Goal: Use online tool/utility: Utilize a website feature to perform a specific function

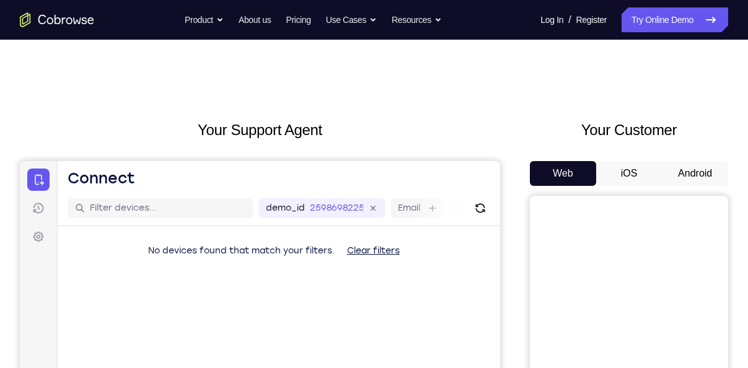
click at [694, 174] on button "Android" at bounding box center [695, 173] width 66 height 25
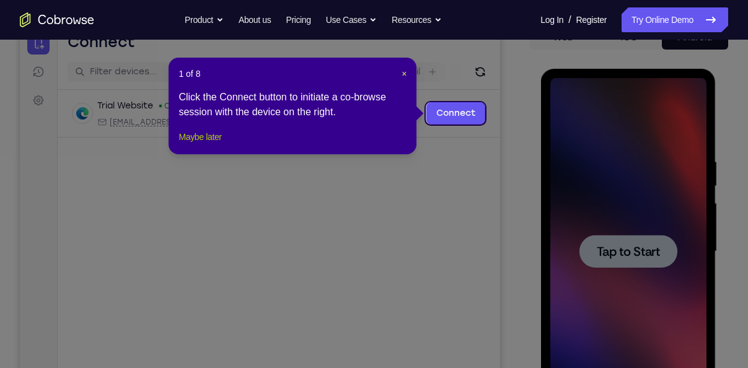
click at [196, 144] on button "Maybe later" at bounding box center [199, 137] width 43 height 15
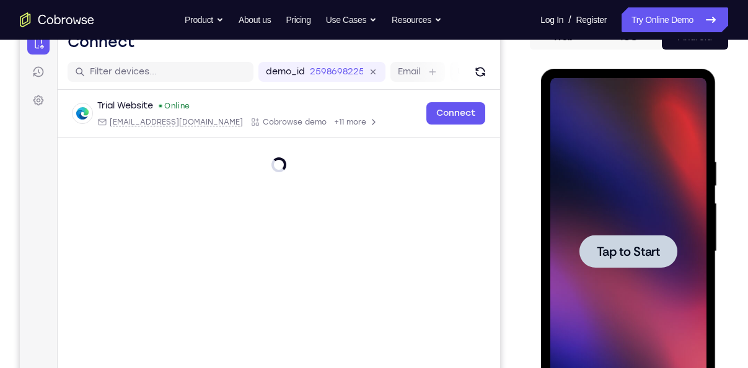
click at [604, 246] on span "Tap to Start" at bounding box center [627, 251] width 63 height 12
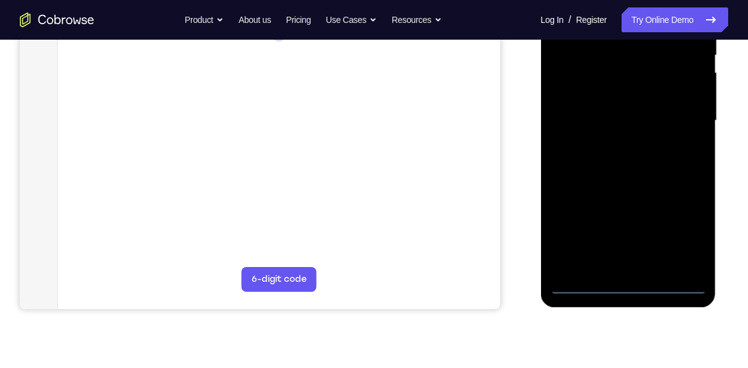
scroll to position [268, 0]
click at [630, 285] on div at bounding box center [628, 120] width 156 height 347
click at [689, 233] on div at bounding box center [628, 120] width 156 height 347
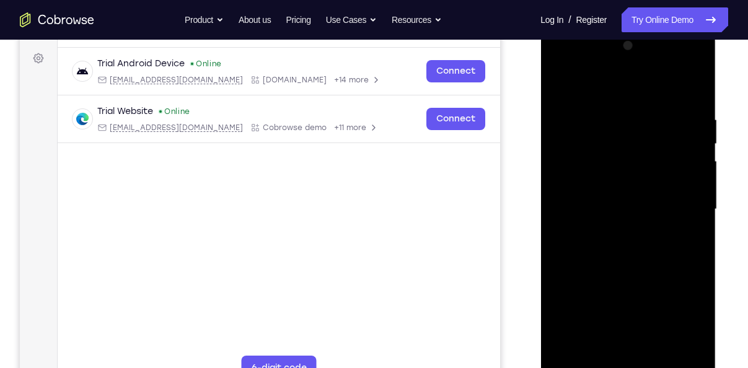
scroll to position [176, 0]
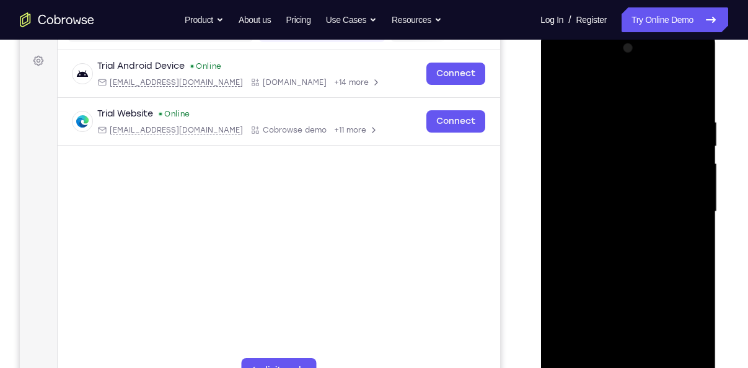
click at [589, 87] on div at bounding box center [628, 211] width 156 height 347
click at [681, 201] on div at bounding box center [628, 211] width 156 height 347
click at [614, 234] on div at bounding box center [628, 211] width 156 height 347
click at [598, 201] on div at bounding box center [628, 211] width 156 height 347
click at [589, 190] on div at bounding box center [628, 211] width 156 height 347
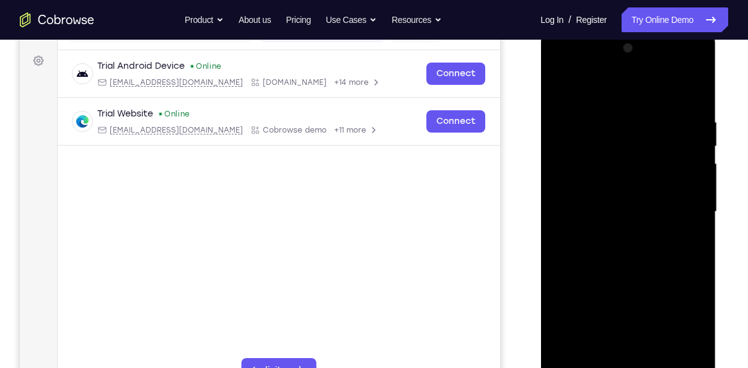
click at [597, 210] on div at bounding box center [628, 211] width 156 height 347
click at [617, 252] on div at bounding box center [628, 211] width 156 height 347
click at [621, 246] on div at bounding box center [628, 211] width 156 height 347
click at [685, 90] on div at bounding box center [628, 211] width 156 height 347
click at [690, 226] on div at bounding box center [628, 211] width 156 height 347
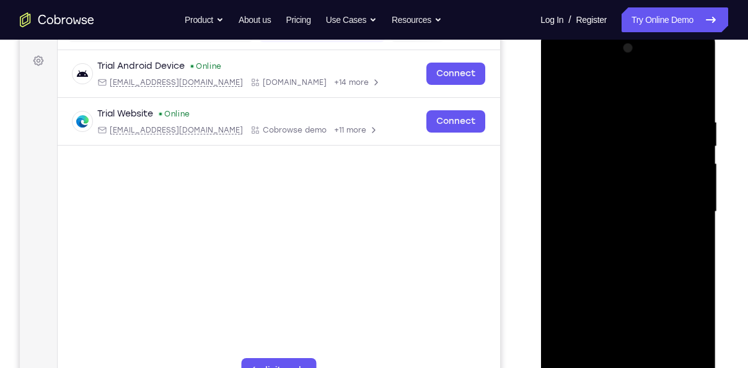
click at [603, 212] on div at bounding box center [628, 211] width 156 height 347
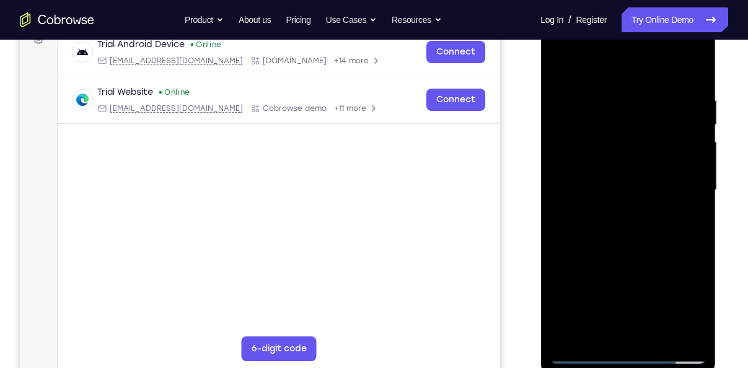
scroll to position [198, 0]
click at [626, 245] on div at bounding box center [628, 189] width 156 height 347
click at [607, 89] on div at bounding box center [628, 189] width 156 height 347
click at [690, 64] on div at bounding box center [628, 189] width 156 height 347
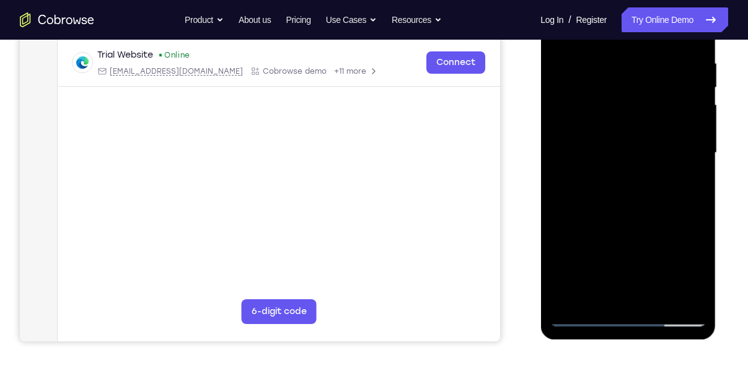
scroll to position [239, 0]
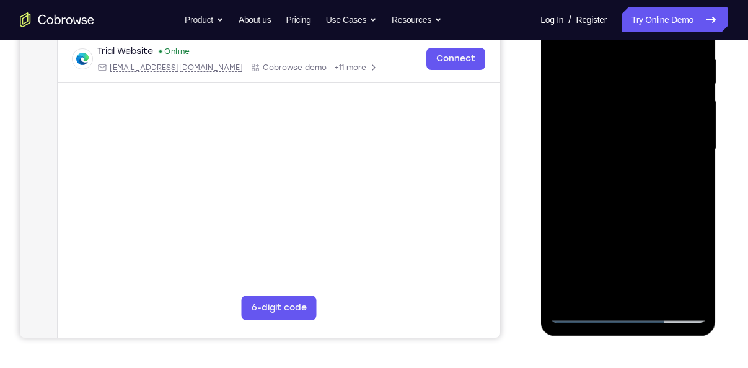
click at [699, 201] on div at bounding box center [628, 149] width 156 height 347
click at [698, 111] on div at bounding box center [628, 149] width 156 height 347
click at [558, 228] on div at bounding box center [628, 149] width 156 height 347
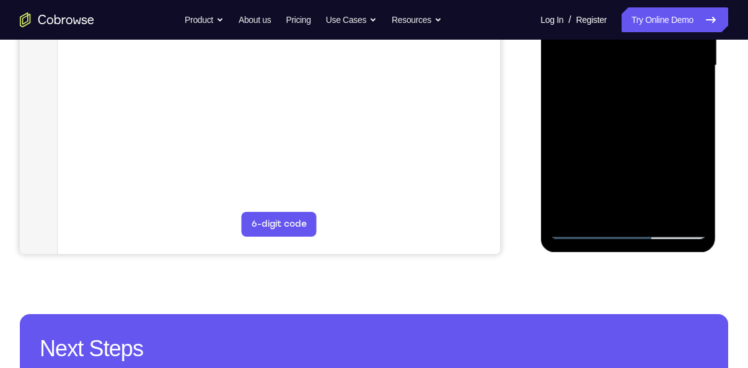
scroll to position [323, 0]
click at [660, 215] on div at bounding box center [628, 65] width 156 height 347
click at [626, 131] on div at bounding box center [628, 65] width 156 height 347
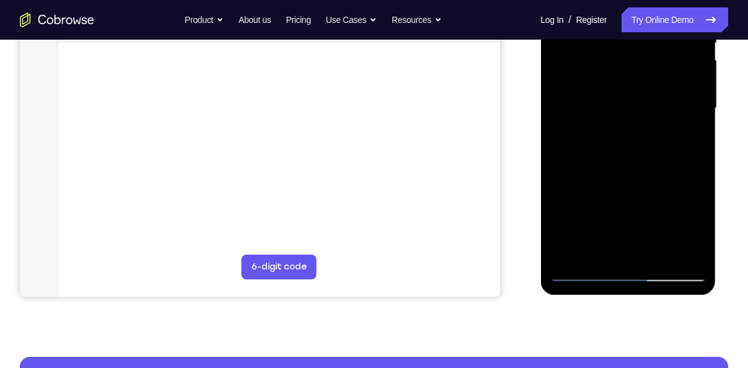
scroll to position [268, 0]
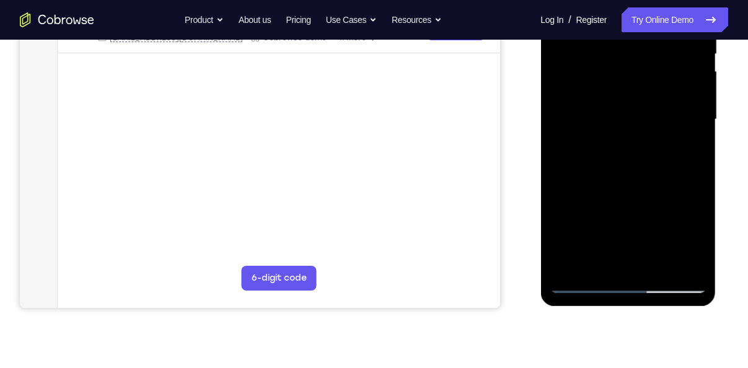
click at [610, 105] on div at bounding box center [628, 119] width 156 height 347
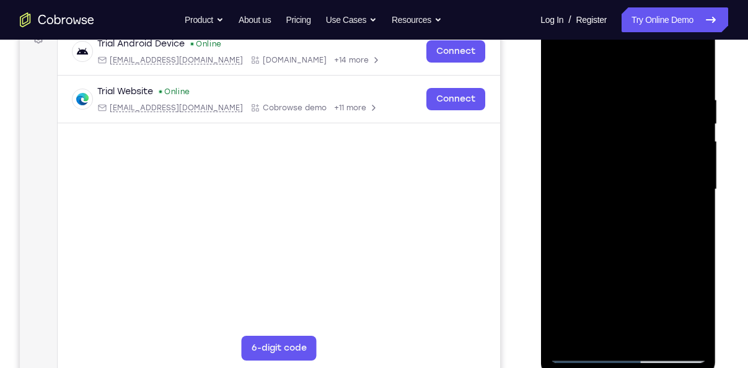
scroll to position [199, 0]
click at [615, 328] on div at bounding box center [628, 188] width 156 height 347
click at [692, 313] on div at bounding box center [628, 188] width 156 height 347
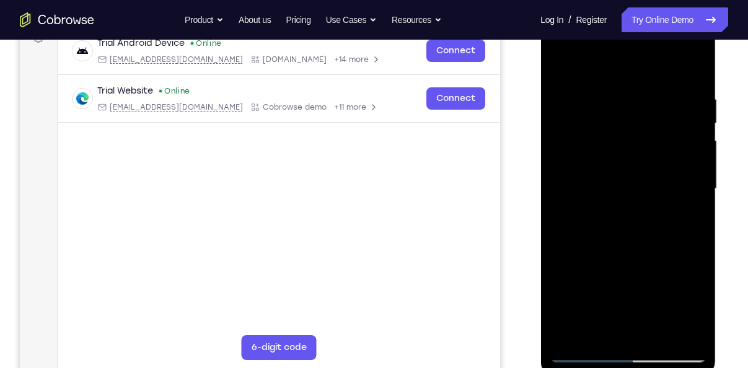
click at [692, 313] on div at bounding box center [628, 188] width 156 height 347
click at [628, 244] on div at bounding box center [628, 188] width 156 height 347
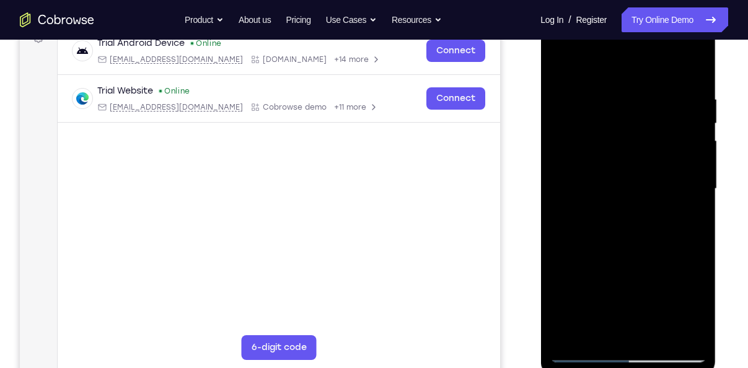
click at [583, 242] on div at bounding box center [628, 188] width 156 height 347
click at [659, 244] on div at bounding box center [628, 188] width 156 height 347
click at [597, 329] on div at bounding box center [628, 188] width 156 height 347
click at [643, 303] on div at bounding box center [628, 188] width 156 height 347
click at [689, 211] on div at bounding box center [628, 188] width 156 height 347
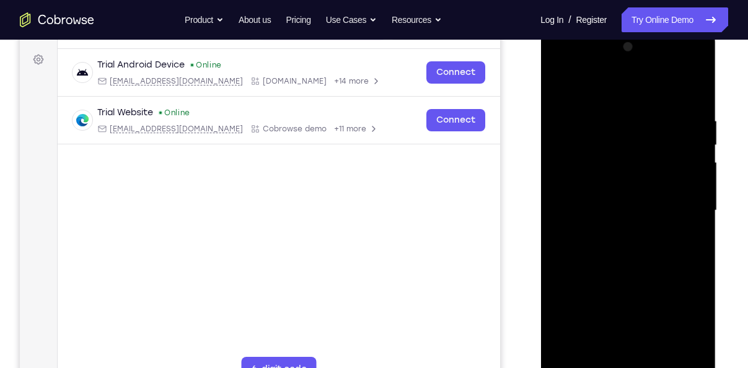
scroll to position [175, 0]
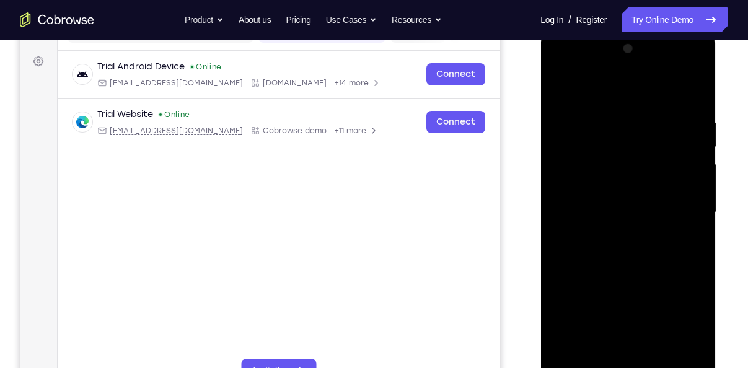
click at [559, 92] on div at bounding box center [628, 212] width 156 height 347
click at [563, 86] on div at bounding box center [628, 212] width 156 height 347
click at [699, 246] on div at bounding box center [628, 212] width 156 height 347
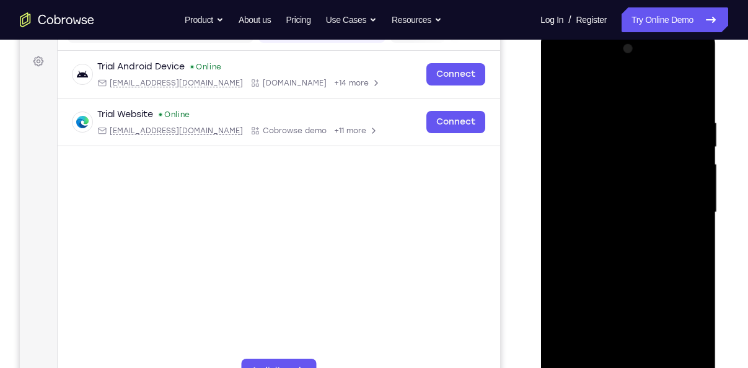
click at [699, 246] on div at bounding box center [628, 212] width 156 height 347
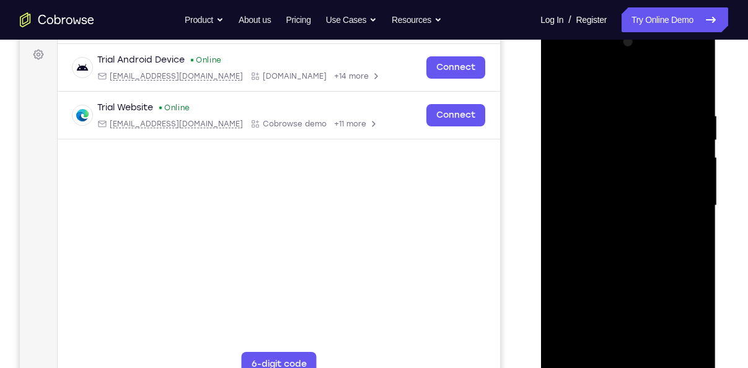
scroll to position [181, 0]
click at [601, 255] on div at bounding box center [628, 206] width 156 height 347
